Goal: Information Seeking & Learning: Learn about a topic

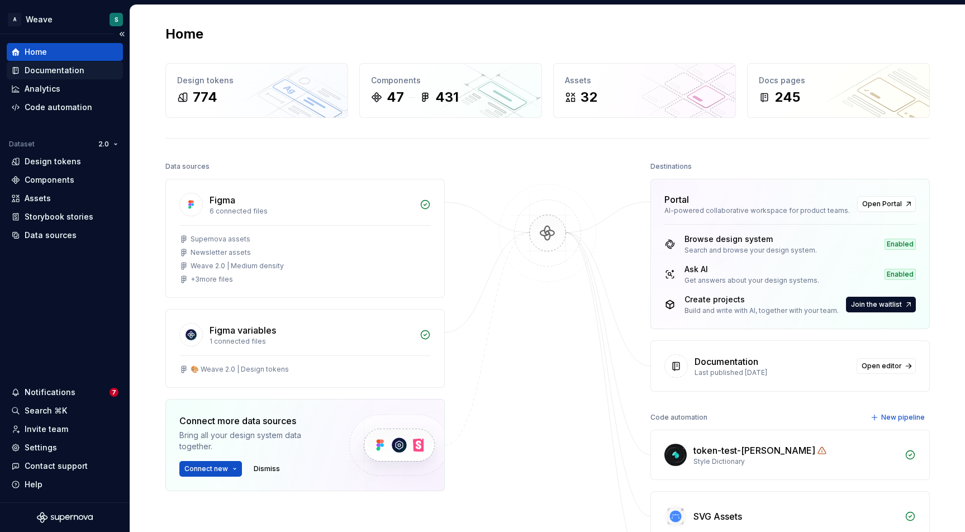
click at [69, 75] on div "Documentation" at bounding box center [55, 70] width 60 height 11
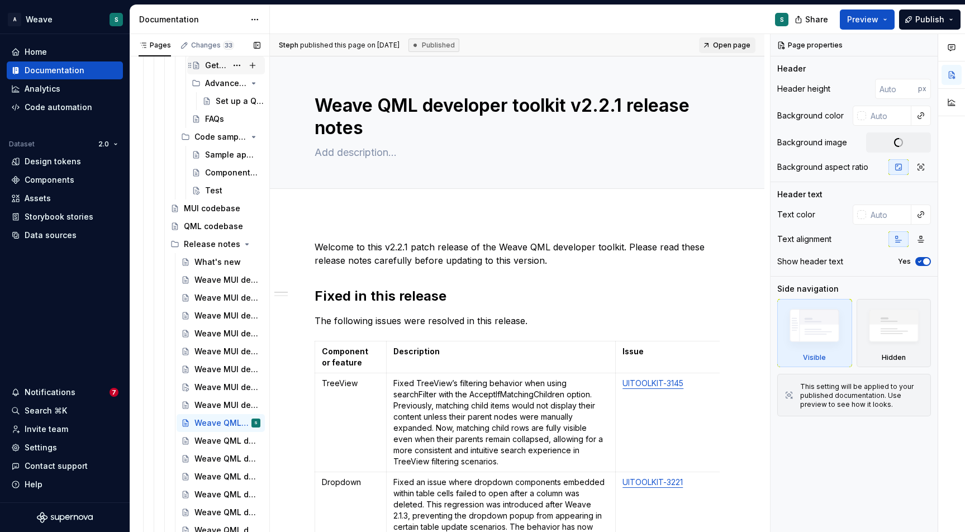
scroll to position [769, 0]
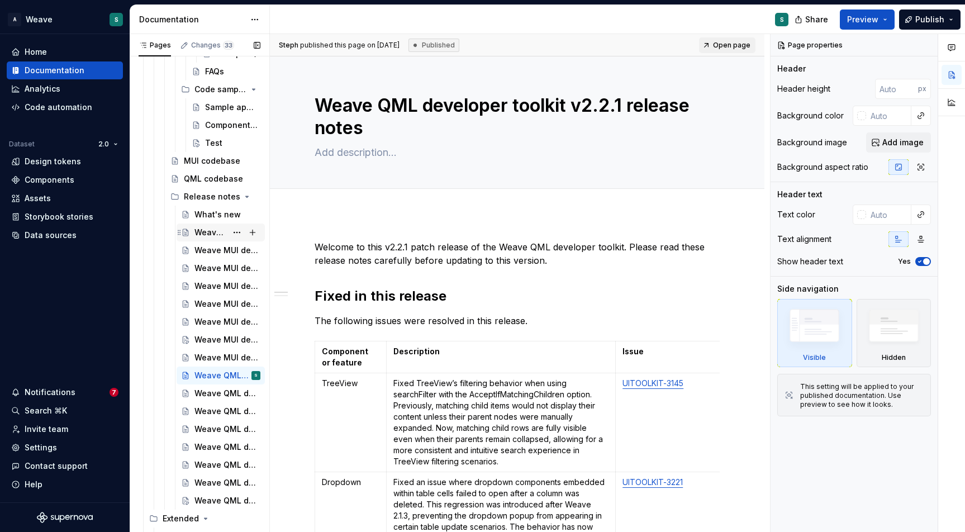
click at [221, 236] on div "Weave MUI developer toolkit v4.3.1 release notes" at bounding box center [227, 233] width 66 height 16
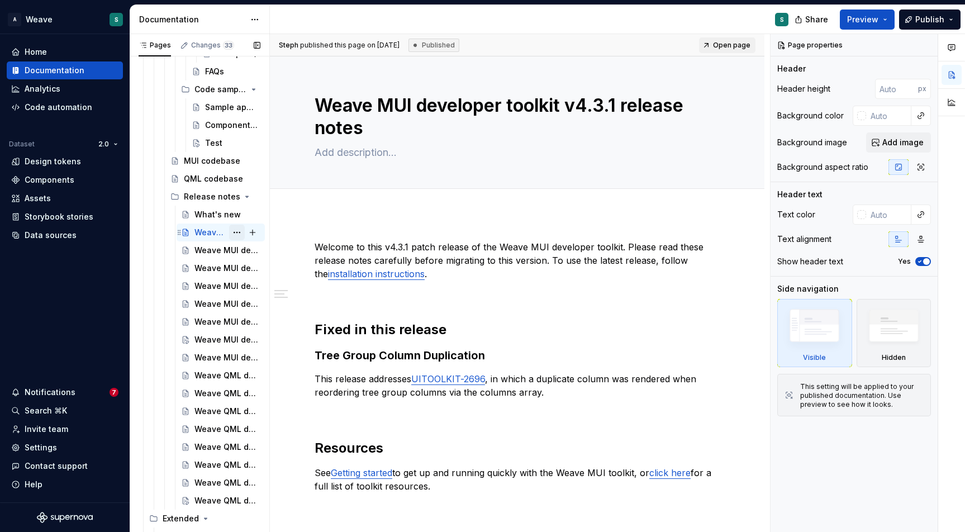
click at [232, 231] on button "Page tree" at bounding box center [237, 233] width 16 height 16
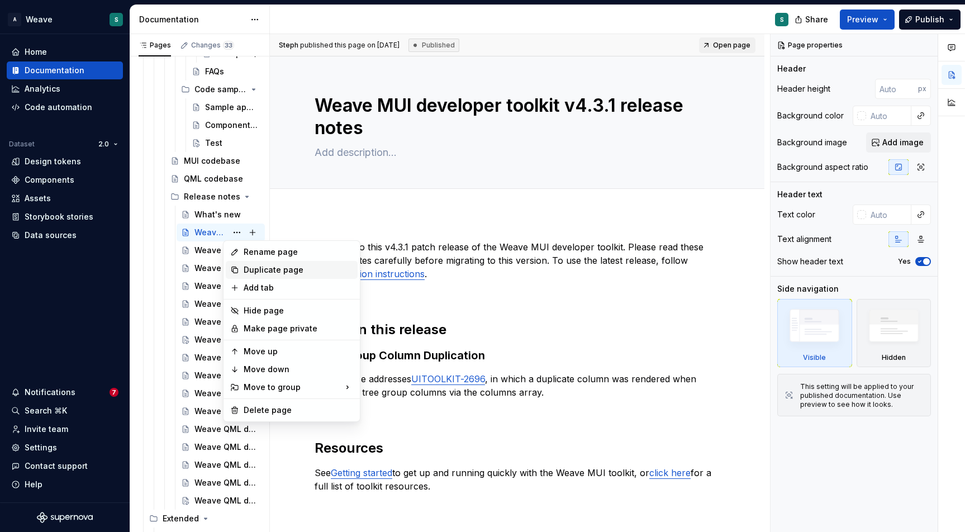
click at [250, 266] on div "Duplicate page" at bounding box center [299, 269] width 110 height 11
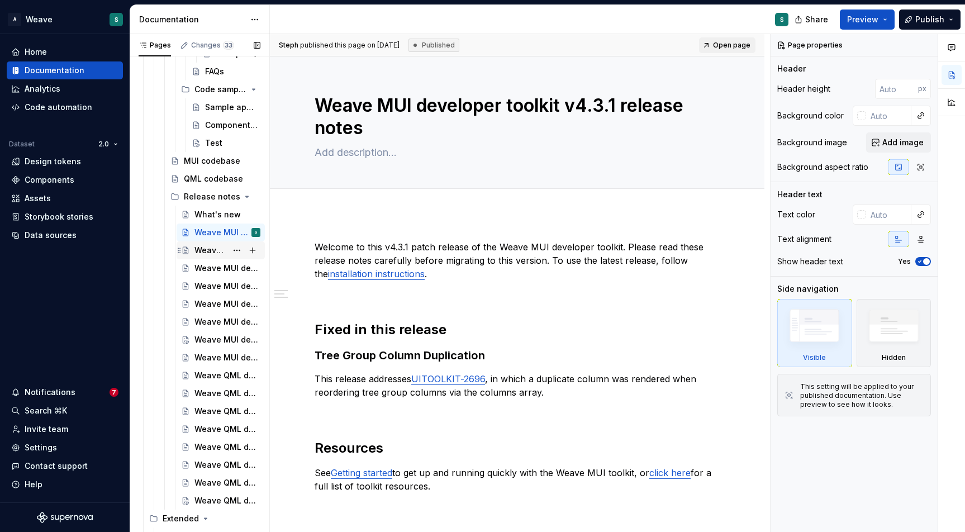
click at [220, 251] on div "Weave MUI developer toolkit v4.3.0 release notes" at bounding box center [210, 250] width 32 height 11
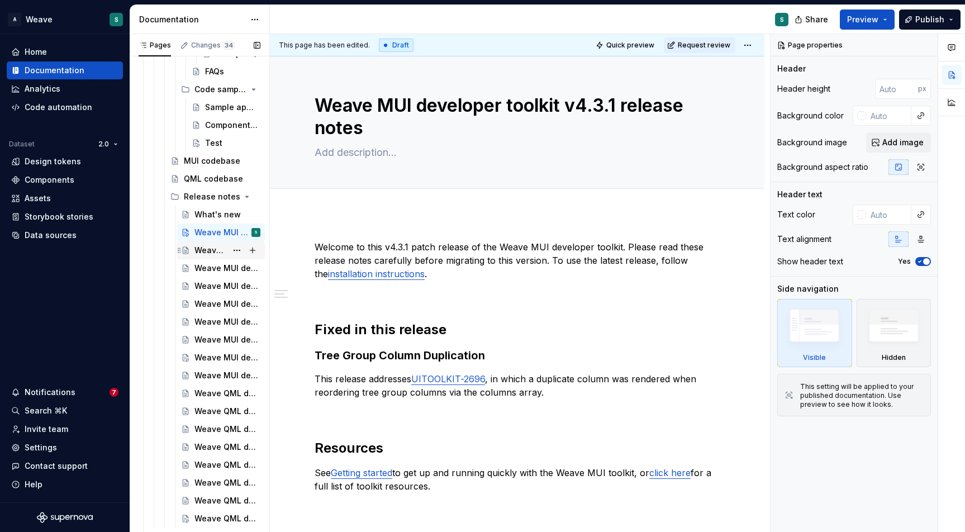
click at [212, 248] on div "Weave MUI developer toolkit v4.3.1 release notes" at bounding box center [210, 250] width 32 height 11
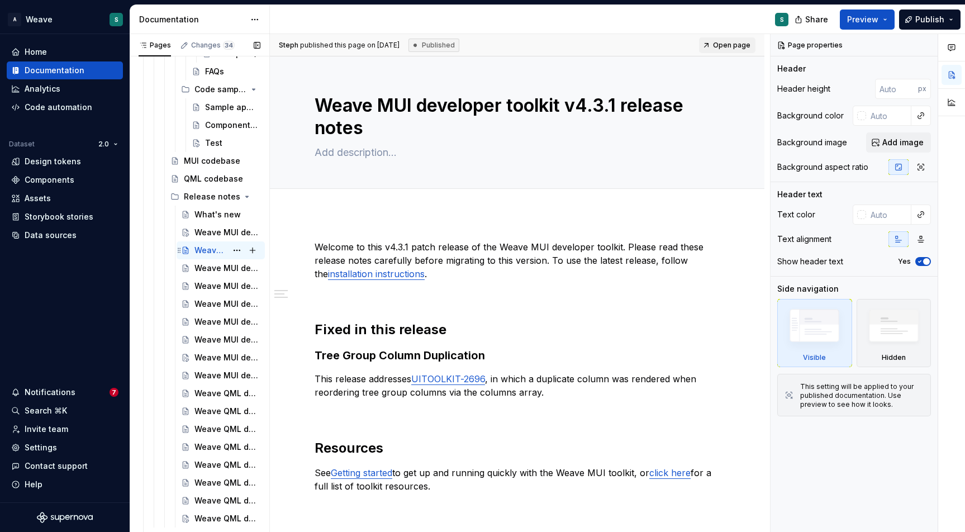
click at [214, 250] on div "Weave MUI developer toolkit v4.3.1 release notes" at bounding box center [210, 250] width 32 height 11
click at [219, 229] on div "Weave MUI developer toolkit v4.3.1 release notes" at bounding box center [210, 232] width 32 height 11
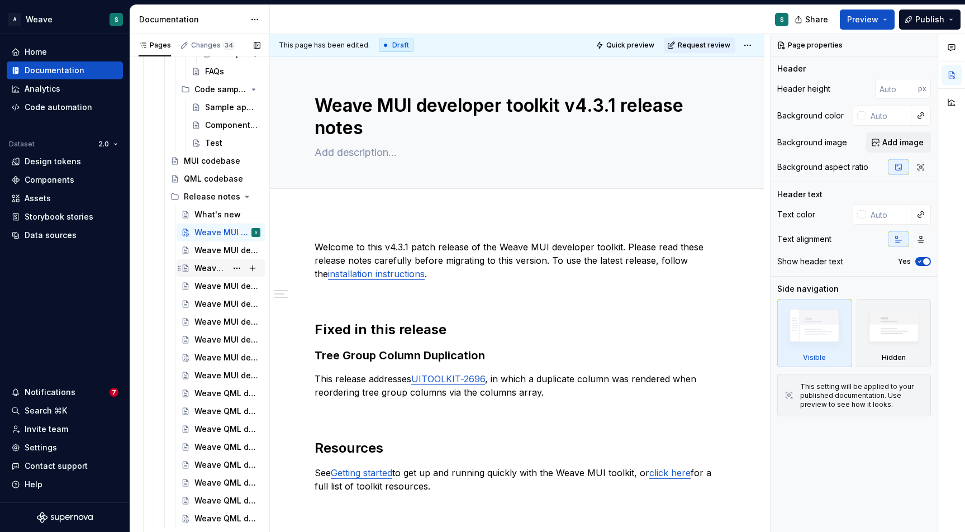
click at [199, 264] on div "Weave MUI developer toolkit v4.3.0 release notes" at bounding box center [210, 268] width 32 height 11
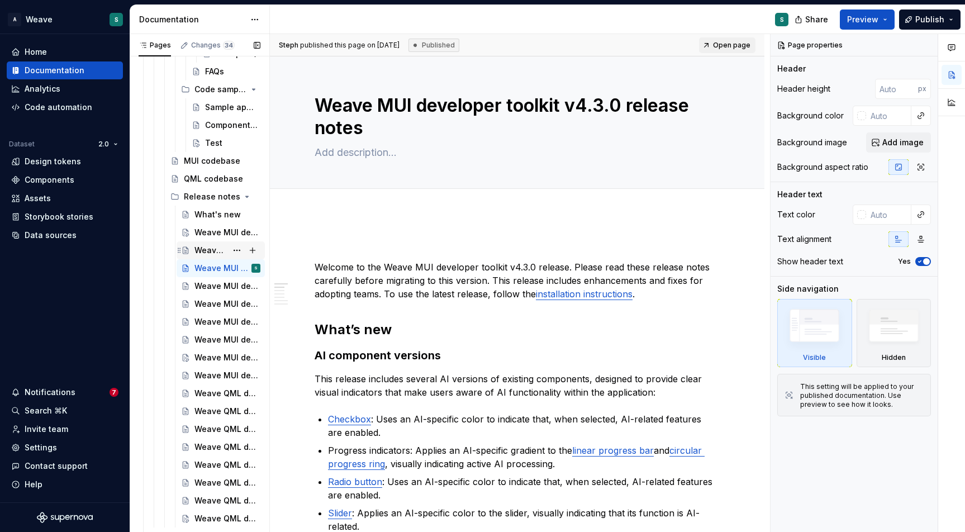
click at [204, 251] on div "Weave MUI developer toolkit v4.3.1 release notes" at bounding box center [210, 250] width 32 height 11
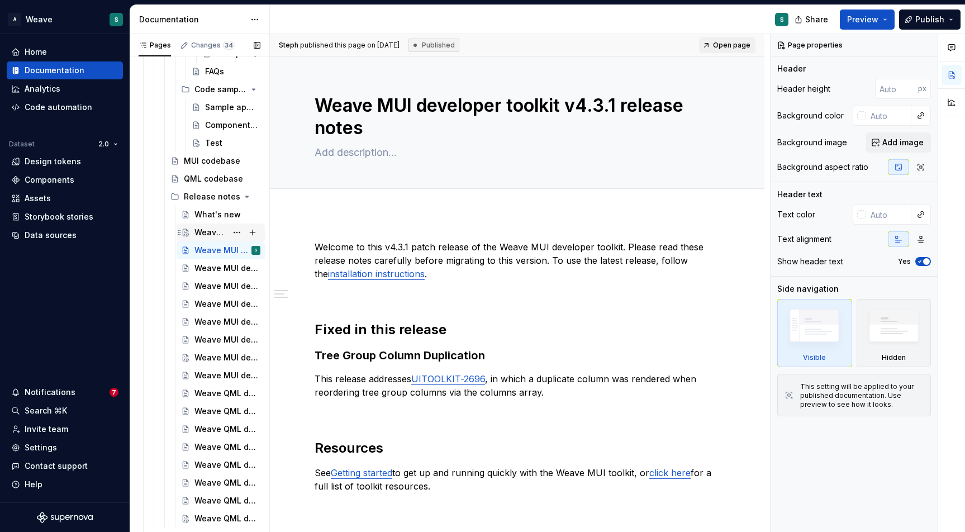
click at [217, 234] on div "Weave MUI developer toolkit v4.3.1 release notes" at bounding box center [210, 232] width 32 height 11
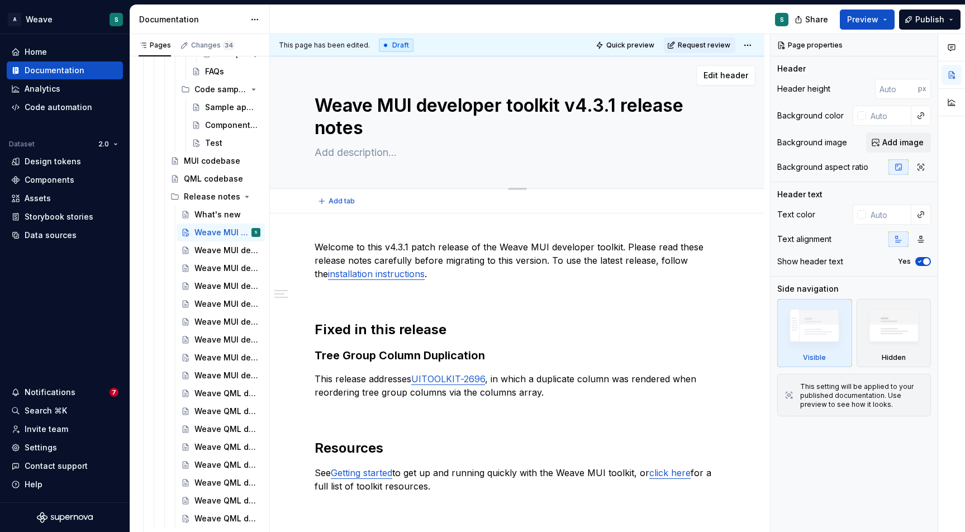
click at [582, 103] on textarea "Weave MUI developer toolkit v4.3.1 release notes" at bounding box center [514, 116] width 405 height 49
type textarea "*"
type textarea "Weave MUI developer toolkit v4.4.1 release notes"
type textarea "*"
type textarea "Weave MUI developer toolkit v4.4.0 release notes"
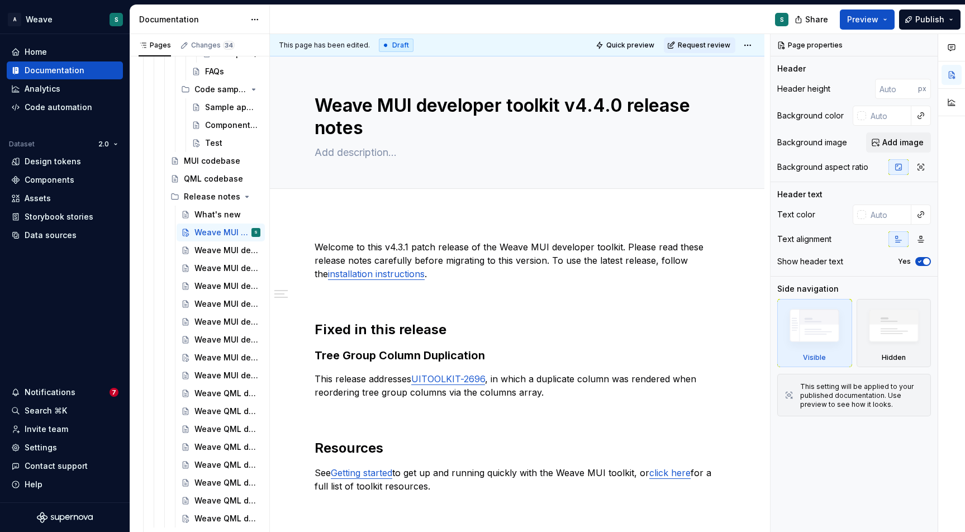
type textarea "*"
type textarea "Weave MUI developer toolkit v4.4.0 release notes"
click at [396, 245] on p "Welcome to this v4.3.1 patch release of the Weave MUI developer toolkit. Please…" at bounding box center [517, 260] width 405 height 40
type textarea "*"
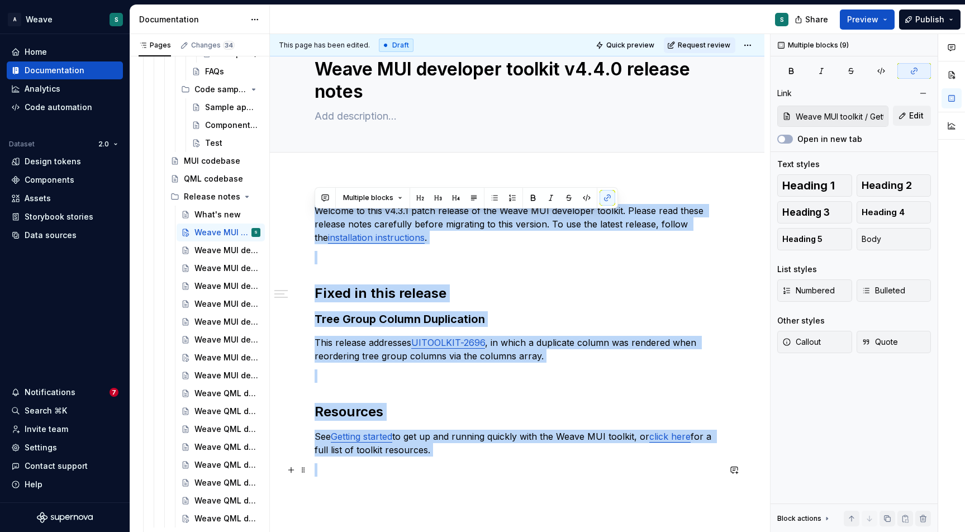
drag, startPoint x: 317, startPoint y: 242, endPoint x: 469, endPoint y: 484, distance: 285.4
click at [469, 484] on div "Welcome to this v4.3.1 patch release of the Weave MUI developer toolkit. Please…" at bounding box center [517, 413] width 494 height 473
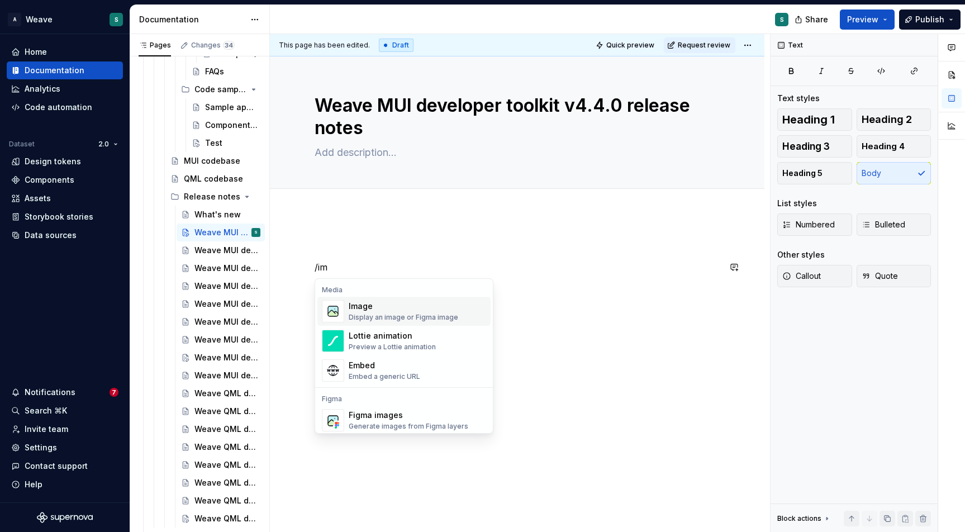
click at [336, 308] on img "Suggestions" at bounding box center [332, 311] width 21 height 22
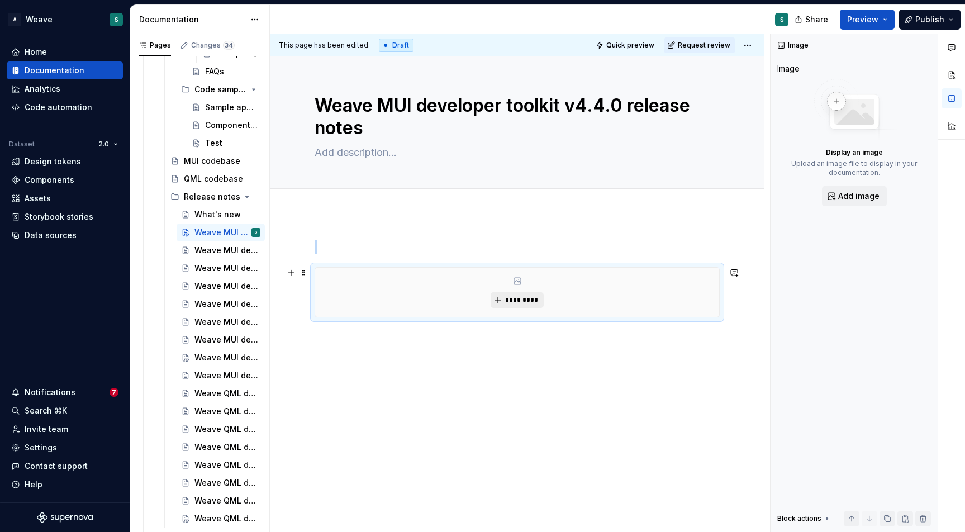
click at [513, 298] on span "*********" at bounding box center [522, 300] width 34 height 9
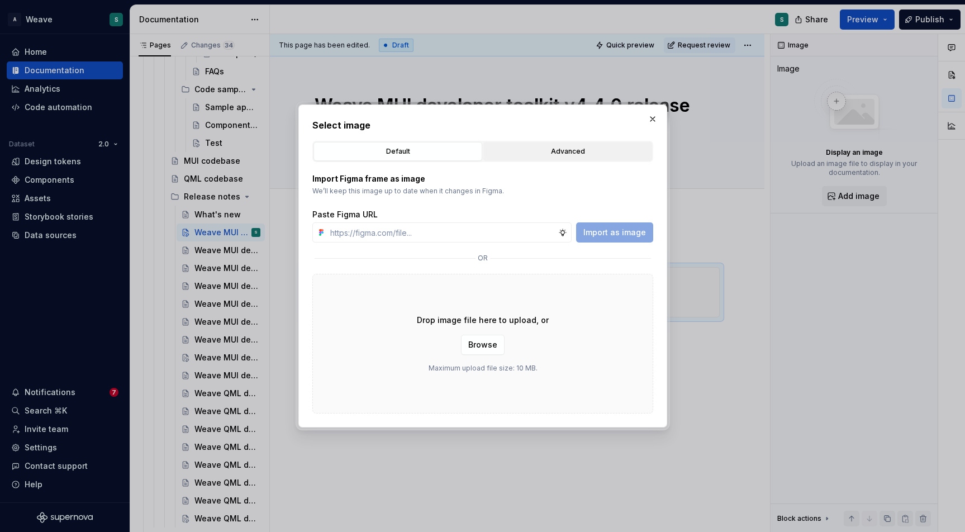
click at [581, 143] on button "Advanced" at bounding box center [567, 151] width 169 height 19
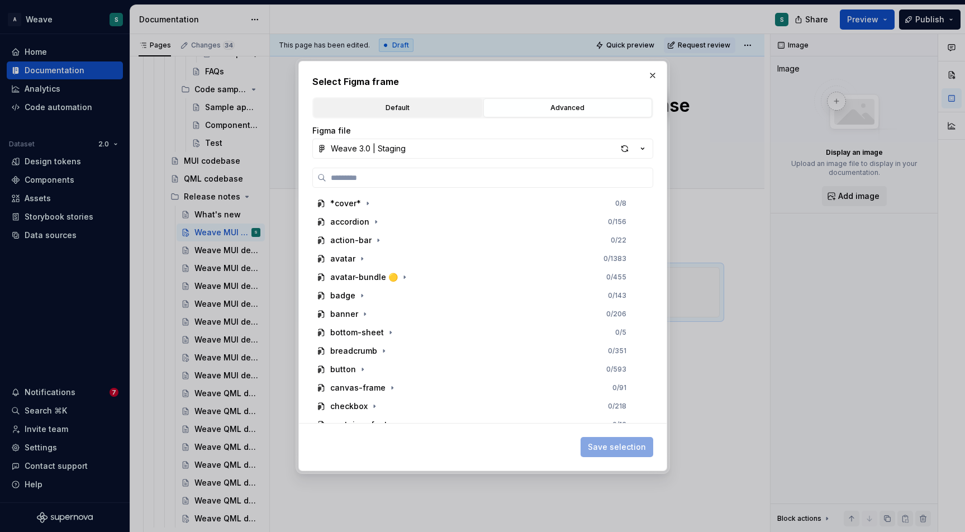
click at [431, 107] on div "Default" at bounding box center [397, 107] width 161 height 11
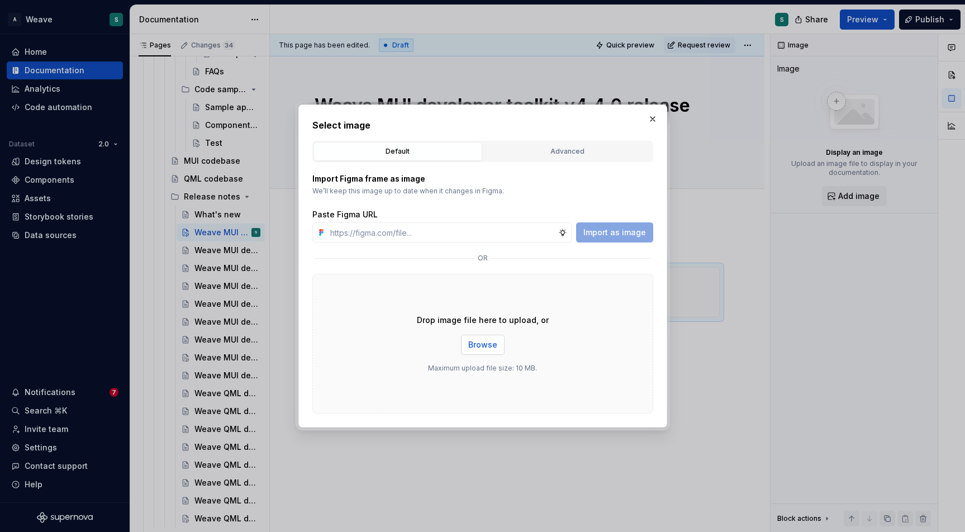
click at [489, 345] on span "Browse" at bounding box center [482, 344] width 29 height 11
click at [581, 158] on button "Advanced" at bounding box center [567, 151] width 169 height 19
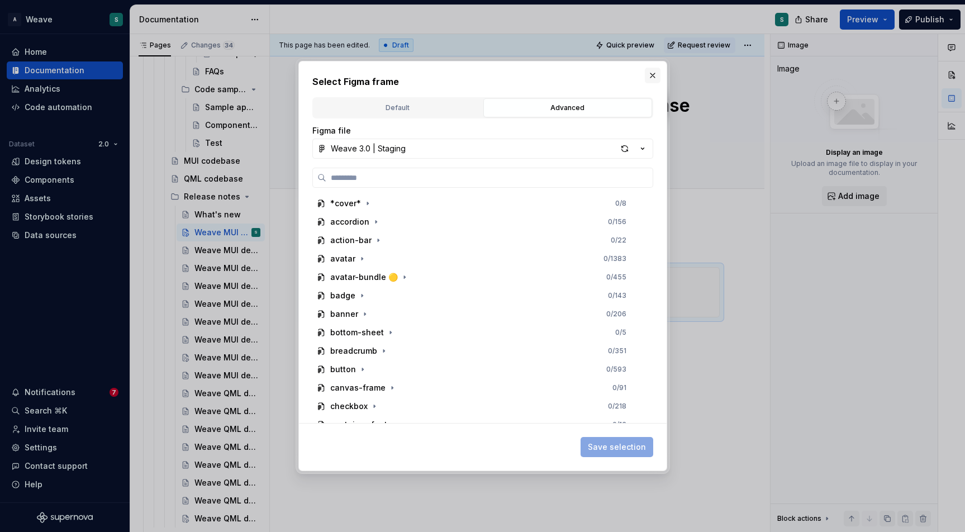
click at [650, 75] on button "button" at bounding box center [653, 76] width 16 height 16
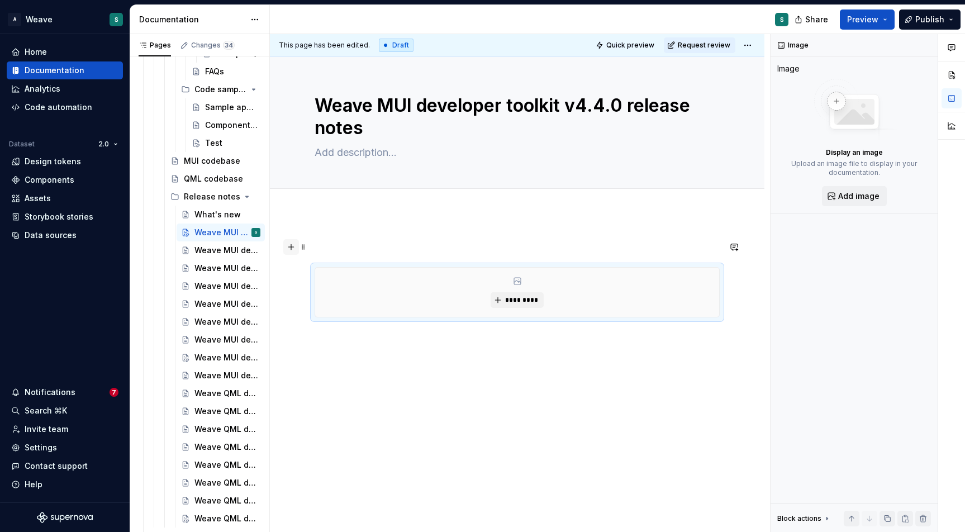
click at [292, 247] on button "button" at bounding box center [291, 247] width 16 height 16
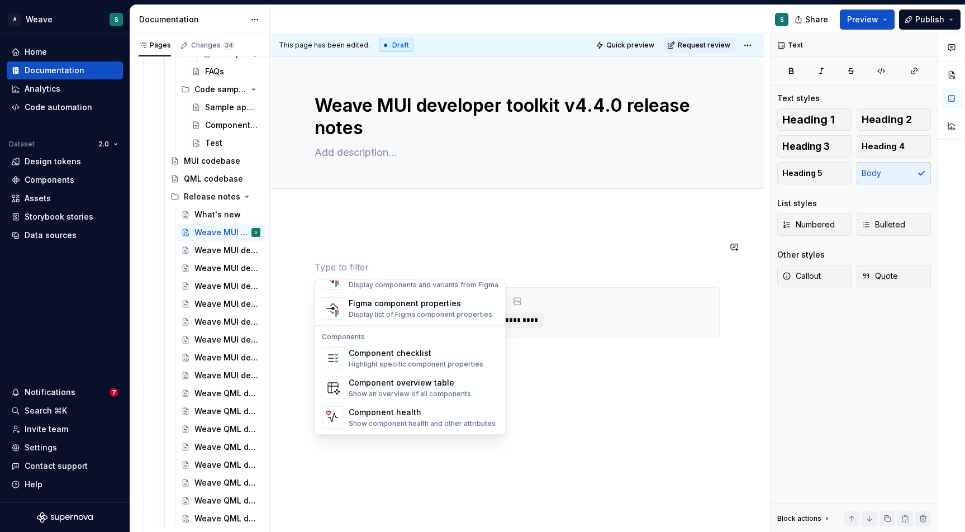
scroll to position [1112, 0]
click at [445, 237] on div "*********" at bounding box center [517, 361] width 494 height 297
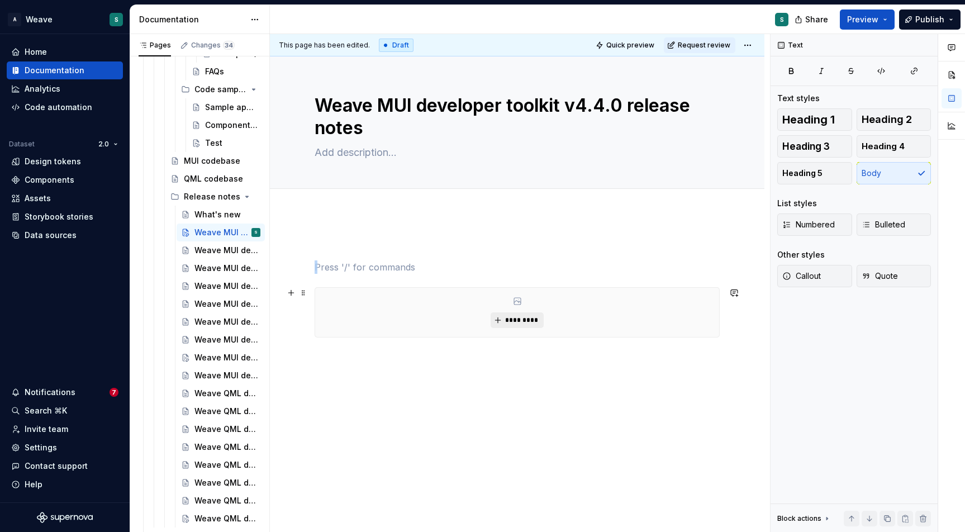
click at [521, 321] on span "*********" at bounding box center [522, 320] width 34 height 9
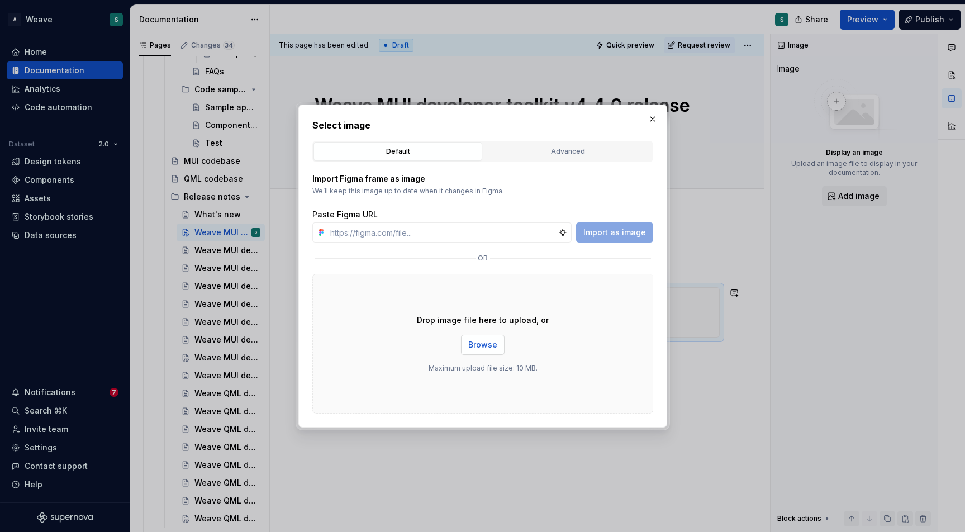
click at [486, 343] on span "Browse" at bounding box center [482, 344] width 29 height 11
click at [477, 344] on span "Browse" at bounding box center [482, 344] width 29 height 11
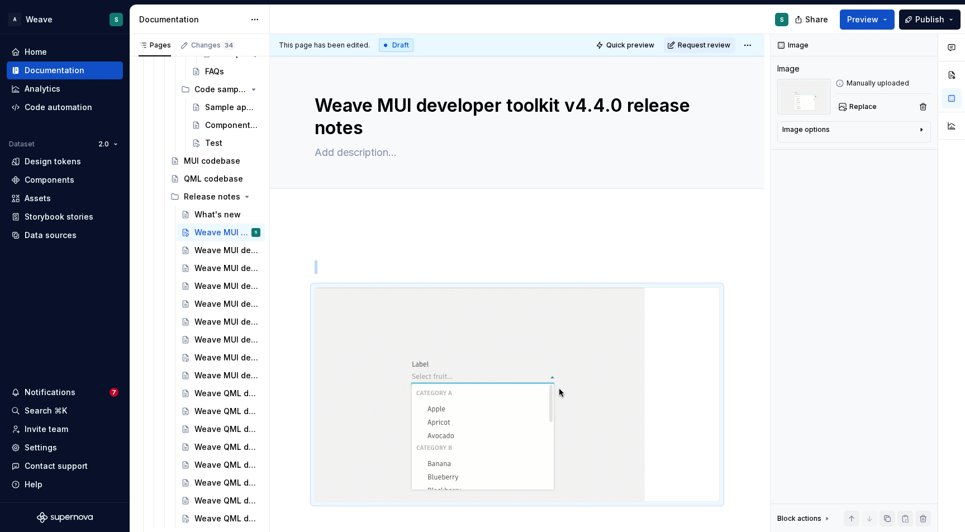
type textarea "*"
